Goal: Find specific page/section: Find specific page/section

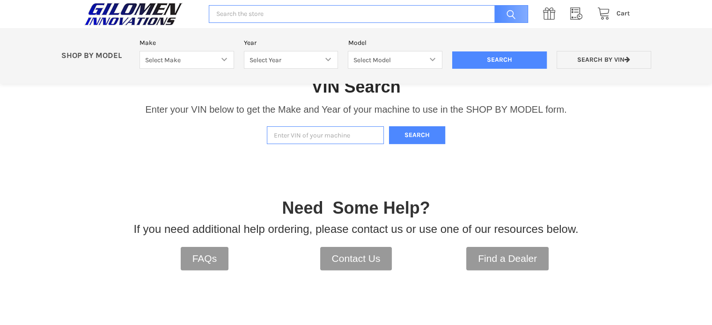
click at [302, 133] on input "Enter VIN of your machine" at bounding box center [325, 135] width 117 height 18
click at [435, 130] on button "Search" at bounding box center [417, 135] width 56 height 18
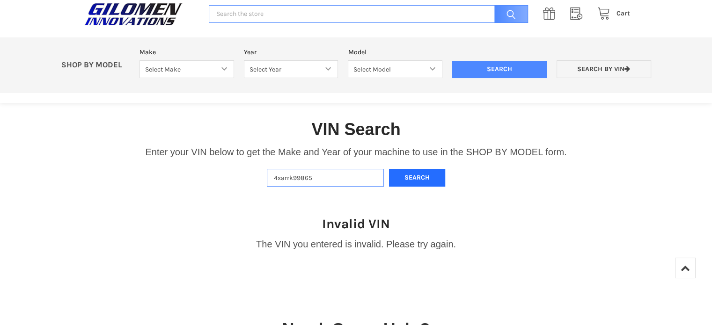
scroll to position [150, 0]
drag, startPoint x: 306, startPoint y: 178, endPoint x: 270, endPoint y: 177, distance: 36.1
click at [270, 177] on input "4xarrk99865" at bounding box center [325, 179] width 117 height 18
type input "[US_VEHICLE_IDENTIFICATION_NUMBER]"
click at [415, 181] on button "Search" at bounding box center [417, 179] width 56 height 18
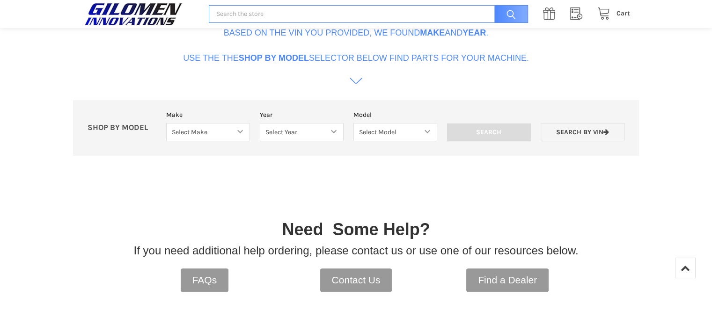
scroll to position [333, 0]
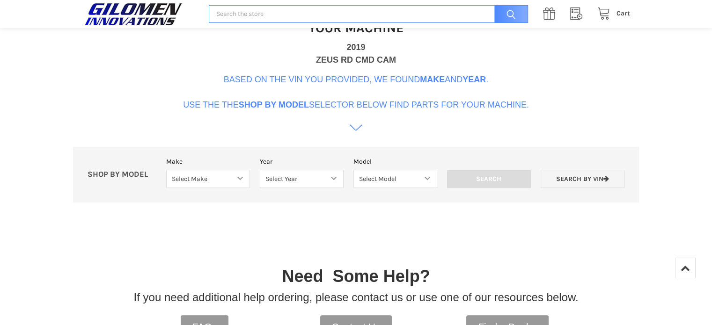
click at [355, 127] on icon at bounding box center [356, 128] width 13 height 13
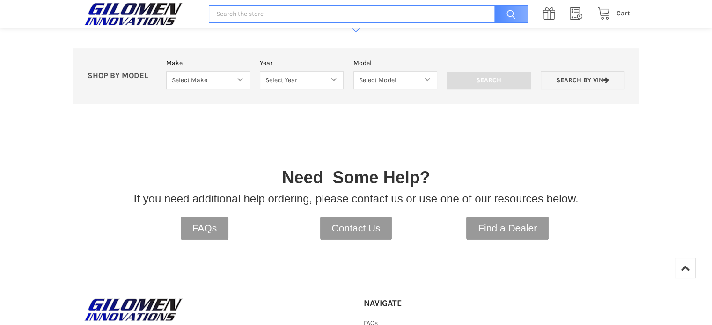
scroll to position [423, 0]
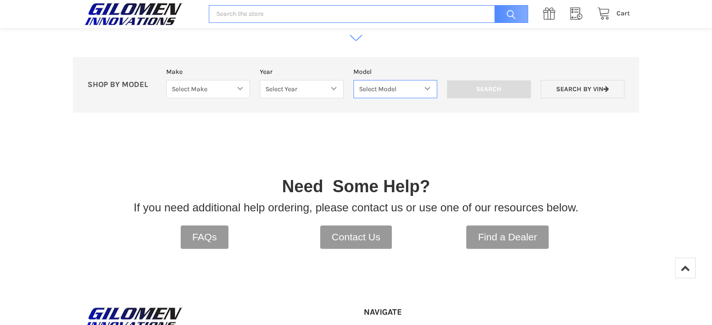
click at [424, 89] on select "Select Model" at bounding box center [396, 89] width 84 height 18
click at [429, 89] on select "Select Model" at bounding box center [396, 89] width 84 height 18
click at [354, 80] on select "Select Model" at bounding box center [396, 89] width 84 height 18
click at [334, 88] on select "Select Year" at bounding box center [302, 89] width 84 height 18
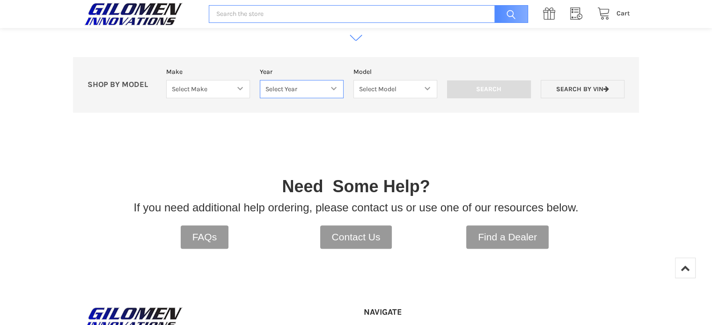
click at [260, 80] on select "Select Year" at bounding box center [302, 89] width 84 height 18
click at [236, 89] on select "Select Make Bobcat UTV Gravely UTV ACE 900 RANGER 570 Ranger 700 / 800 RANGER 9…" at bounding box center [208, 89] width 84 height 18
select select "330"
click at [166, 80] on select "Select Make Bobcat UTV Gravely UTV ACE 900 RANGER 570 Ranger 700 / 800 RANGER 9…" at bounding box center [208, 89] width 84 height 18
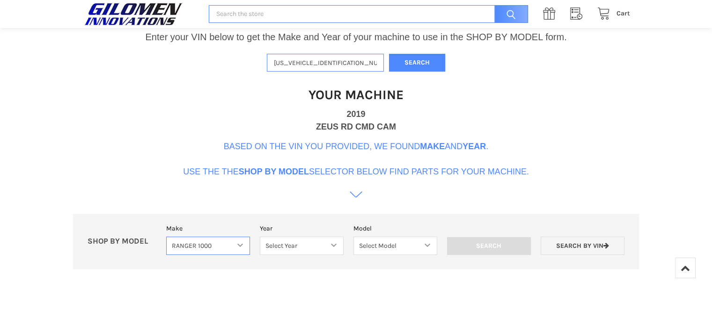
scroll to position [283, 0]
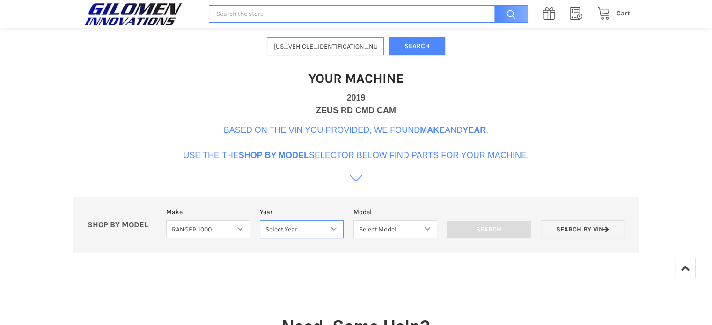
click at [336, 229] on select "Select Year [DATE] 2018 2019 2020 2021 2022 2023 2024 2025" at bounding box center [302, 230] width 84 height 18
select select "333"
click at [260, 221] on select "Select Year [DATE] 2018 2019 2020 2021 2022 2023 2024 2025" at bounding box center [302, 230] width 84 height 18
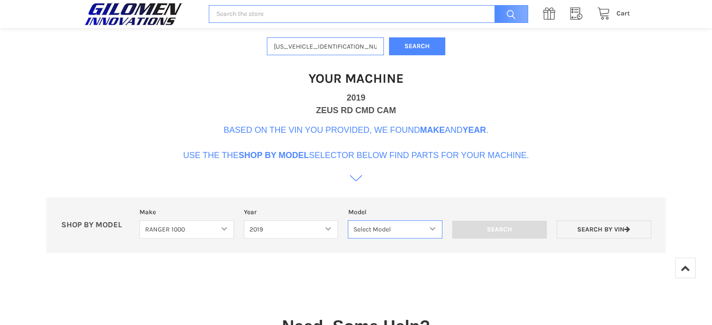
click at [437, 231] on select "Select Model Ranger 1000 XP Ranger 1000 Crew Ranger 1000 Northstar Ranger 1000 …" at bounding box center [395, 230] width 95 height 18
select select "118"
click at [348, 221] on select "Select Model Ranger 1000 XP Ranger 1000 Crew Ranger 1000 Northstar Ranger 1000 …" at bounding box center [395, 230] width 95 height 18
click at [517, 228] on input "Search" at bounding box center [499, 230] width 95 height 18
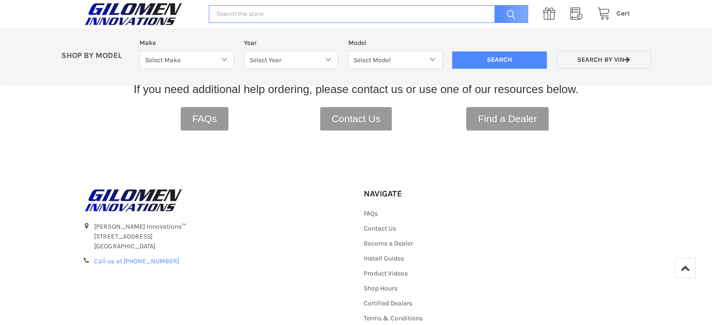
scroll to position [333, 0]
